Goal: Transaction & Acquisition: Purchase product/service

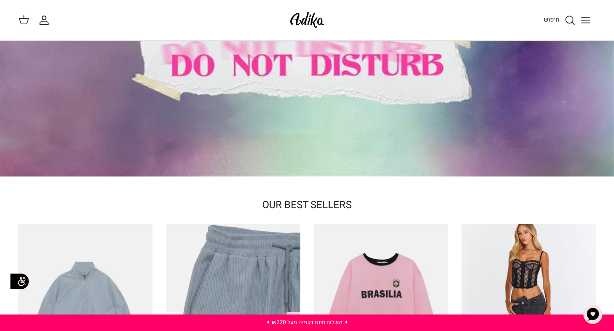
scroll to position [295, 0]
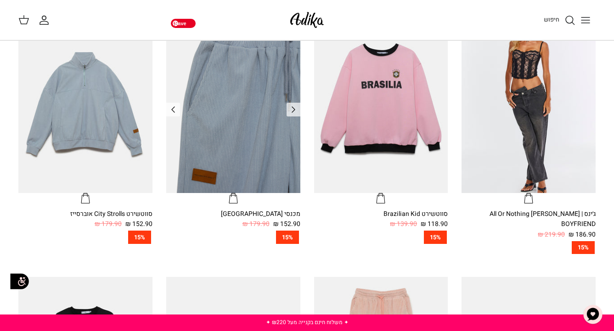
click at [272, 162] on img "מכנסי טרנינג City strolls" at bounding box center [233, 104] width 134 height 179
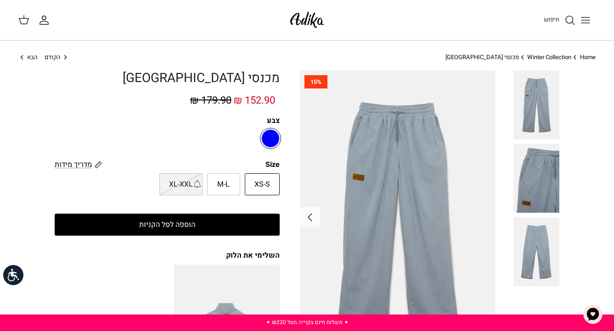
click at [189, 224] on button "הוספה לסל הקניות" at bounding box center [167, 225] width 225 height 22
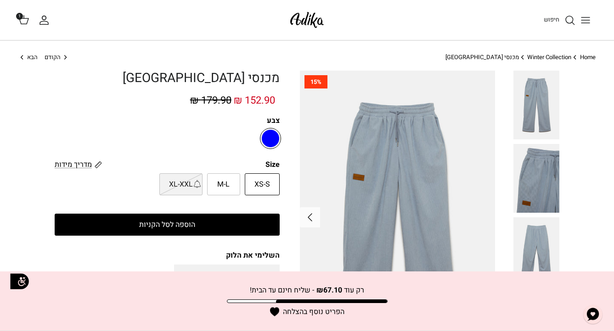
click at [210, 227] on button "הוספה לסל הקניות" at bounding box center [167, 225] width 225 height 22
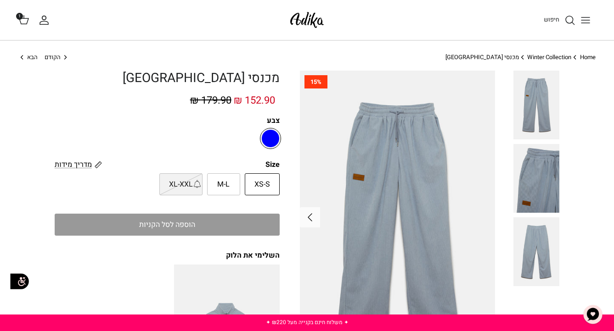
click at [23, 19] on icon at bounding box center [23, 19] width 11 height 11
